Goal: Learn about a topic

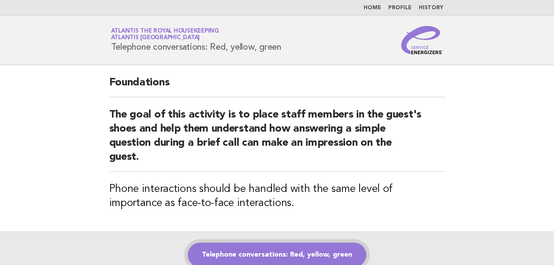
click at [241, 254] on link "Telephone conversations: Red, yellow, green" at bounding box center [277, 255] width 178 height 25
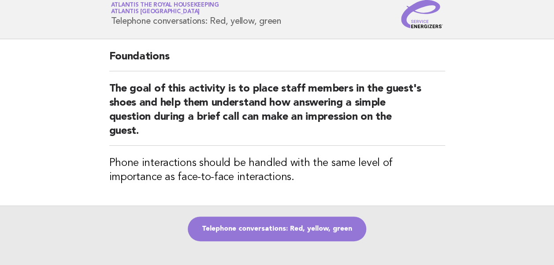
scroll to position [44, 0]
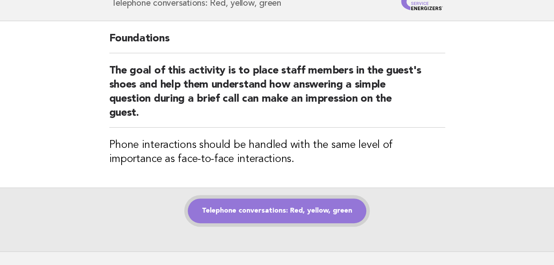
click at [265, 210] on link "Telephone conversations: Red, yellow, green" at bounding box center [277, 211] width 178 height 25
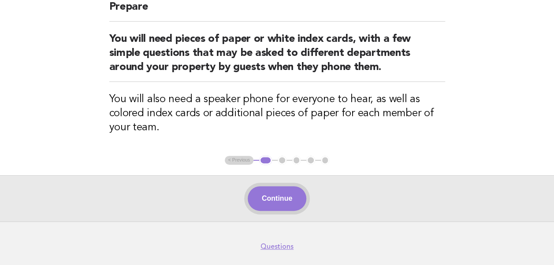
click at [279, 198] on button "Continue" at bounding box center [277, 198] width 59 height 25
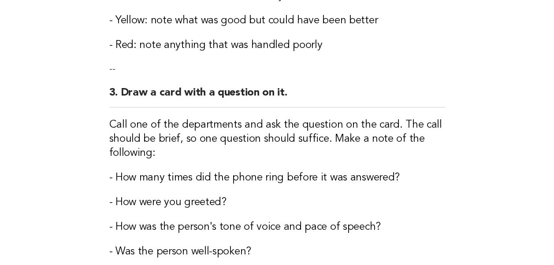
scroll to position [529, 0]
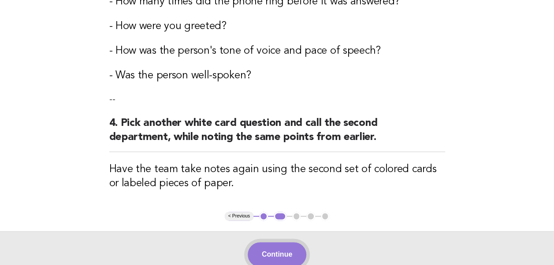
click at [282, 258] on button "Continue" at bounding box center [277, 254] width 59 height 25
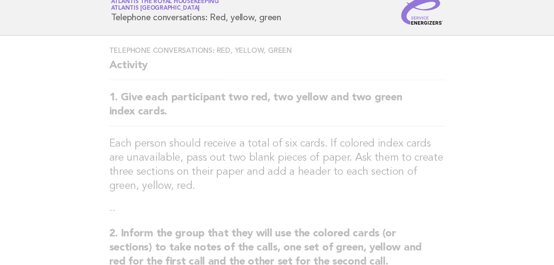
scroll to position [0, 0]
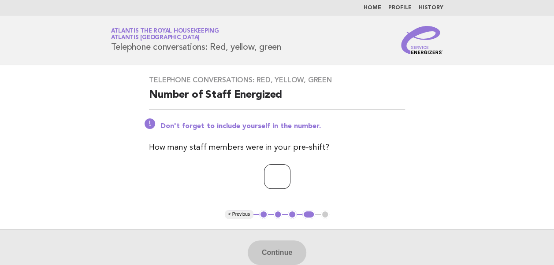
click at [269, 181] on input "number" at bounding box center [277, 176] width 26 height 25
type input "**"
click at [276, 248] on button "Continue" at bounding box center [277, 253] width 59 height 25
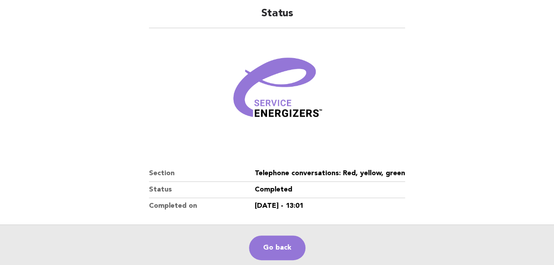
scroll to position [151, 0]
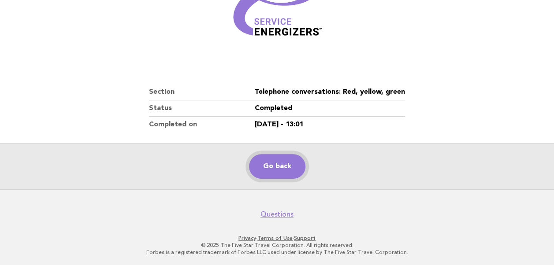
click at [281, 164] on link "Go back" at bounding box center [277, 166] width 56 height 25
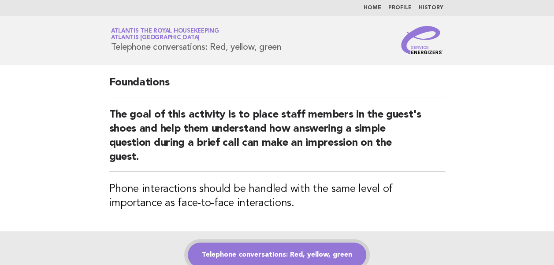
click at [270, 256] on link "Telephone conversations: Red, yellow, green" at bounding box center [277, 255] width 178 height 25
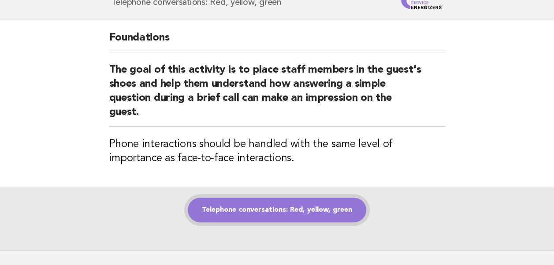
scroll to position [88, 0]
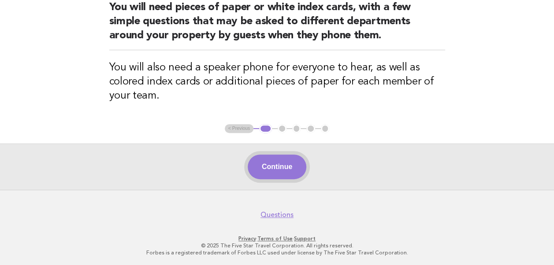
click at [278, 169] on button "Continue" at bounding box center [277, 167] width 59 height 25
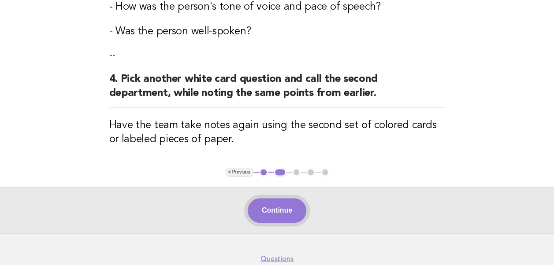
click at [279, 212] on button "Continue" at bounding box center [277, 210] width 59 height 25
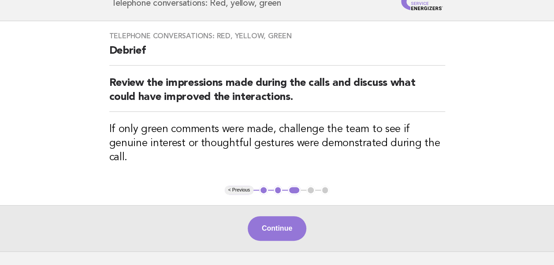
click at [279, 216] on button "Continue" at bounding box center [277, 228] width 59 height 25
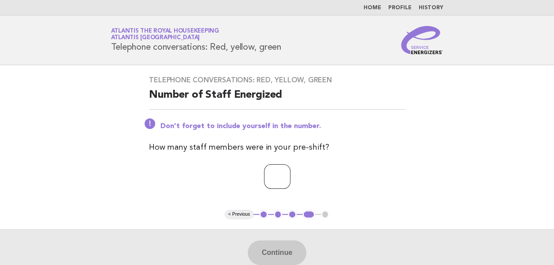
click at [269, 176] on input "number" at bounding box center [277, 176] width 26 height 25
type input "**"
click at [283, 256] on button "Continue" at bounding box center [277, 253] width 59 height 25
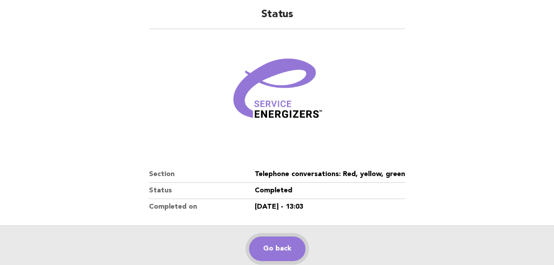
scroll to position [151, 0]
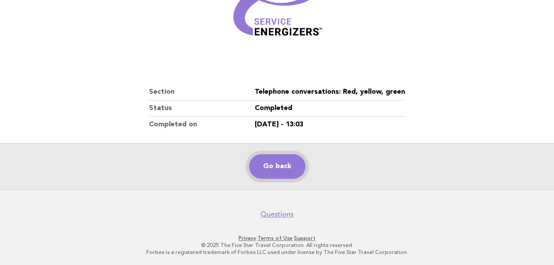
click at [274, 167] on link "Go back" at bounding box center [277, 166] width 56 height 25
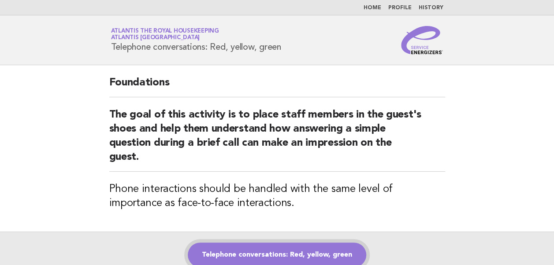
click at [263, 259] on link "Telephone conversations: Red, yellow, green" at bounding box center [277, 255] width 178 height 25
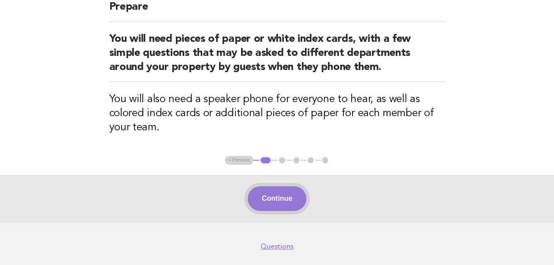
click at [281, 201] on button "Continue" at bounding box center [277, 198] width 59 height 25
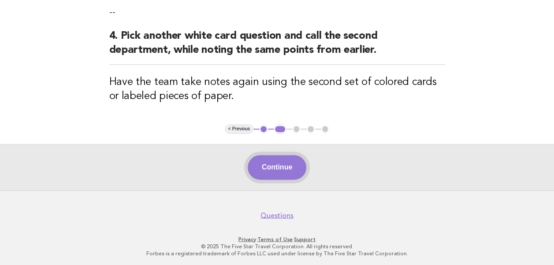
click at [265, 171] on button "Continue" at bounding box center [277, 167] width 59 height 25
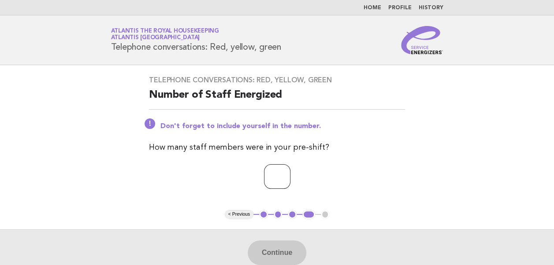
click at [272, 180] on input "number" at bounding box center [277, 176] width 26 height 25
type input "**"
click at [422, 197] on main "Telephone conversations: Red, yellow, green Number of Staff Energized Don't for…" at bounding box center [277, 170] width 554 height 211
click at [270, 254] on button "Continue" at bounding box center [277, 253] width 59 height 25
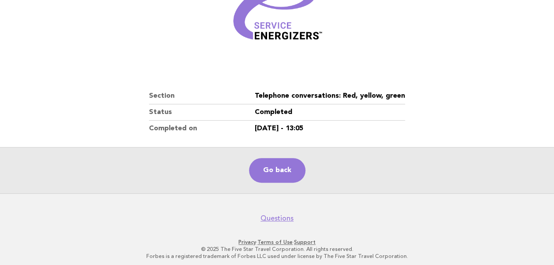
scroll to position [151, 0]
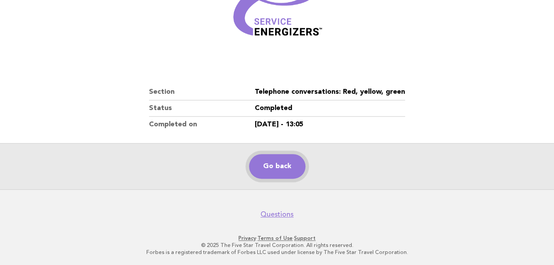
click at [277, 164] on link "Go back" at bounding box center [277, 166] width 56 height 25
click at [281, 170] on link "Go back" at bounding box center [277, 166] width 56 height 25
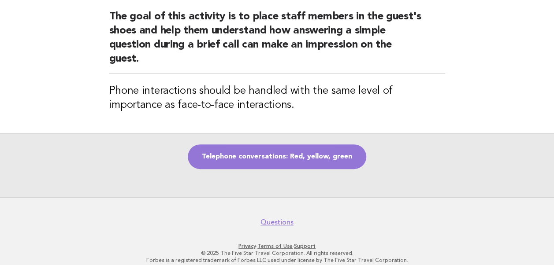
scroll to position [106, 0]
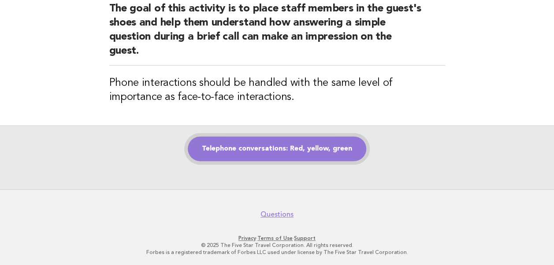
click at [258, 153] on link "Telephone conversations: Red, yellow, green" at bounding box center [277, 149] width 178 height 25
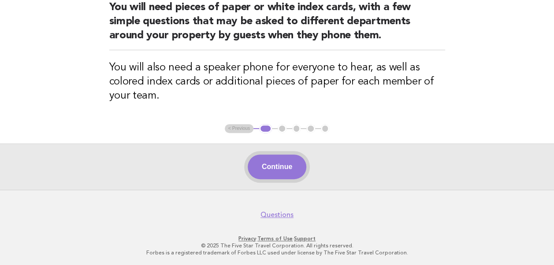
click at [276, 172] on button "Continue" at bounding box center [277, 167] width 59 height 25
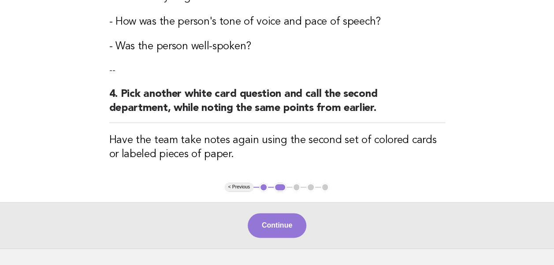
scroll to position [616, 0]
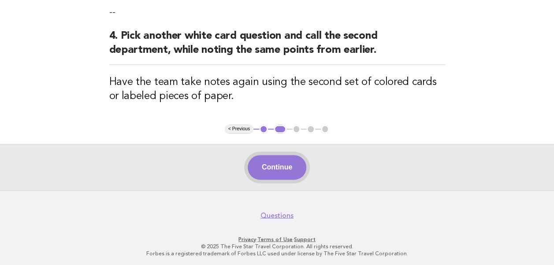
click at [277, 166] on button "Continue" at bounding box center [277, 167] width 59 height 25
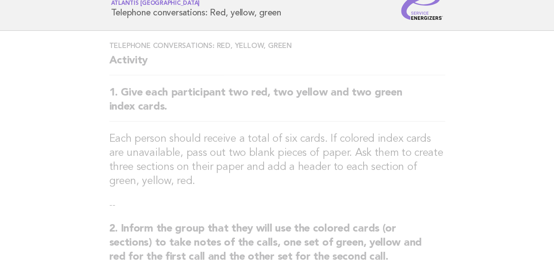
scroll to position [0, 0]
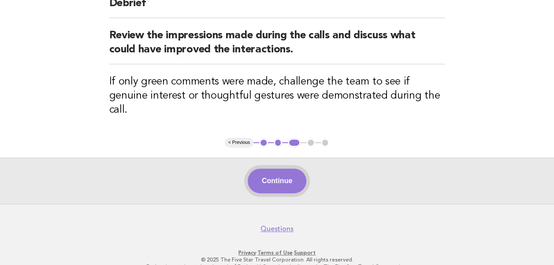
click at [270, 169] on button "Continue" at bounding box center [277, 181] width 59 height 25
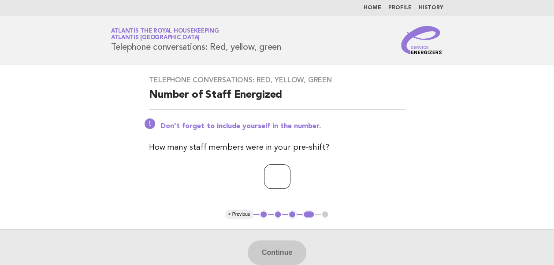
click at [264, 177] on input "number" at bounding box center [277, 176] width 26 height 25
type input "**"
click at [280, 248] on button "Continue" at bounding box center [277, 253] width 59 height 25
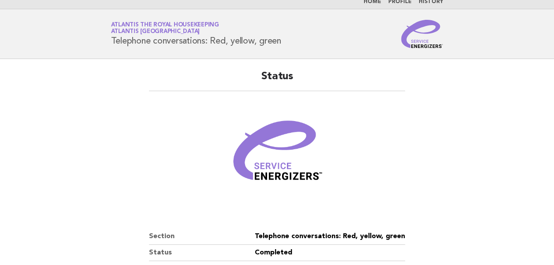
scroll to position [151, 0]
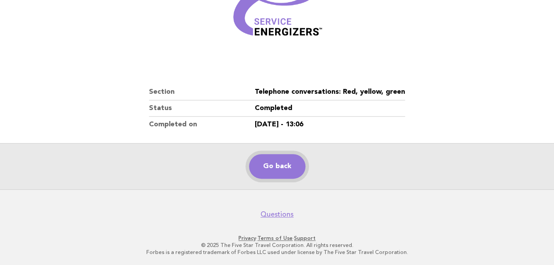
click at [261, 169] on link "Go back" at bounding box center [277, 166] width 56 height 25
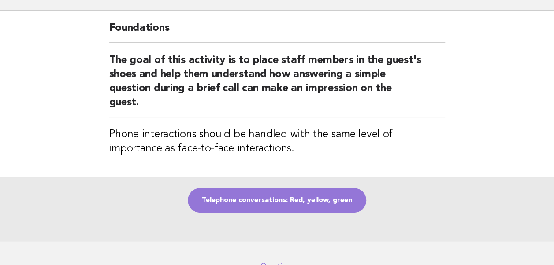
scroll to position [106, 0]
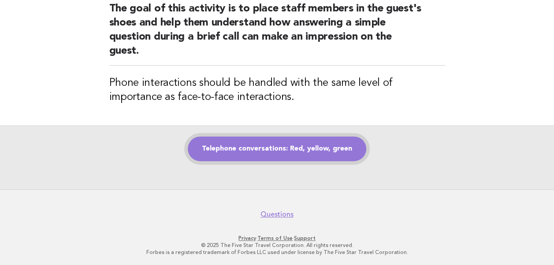
click at [259, 149] on link "Telephone conversations: Red, yellow, green" at bounding box center [277, 149] width 178 height 25
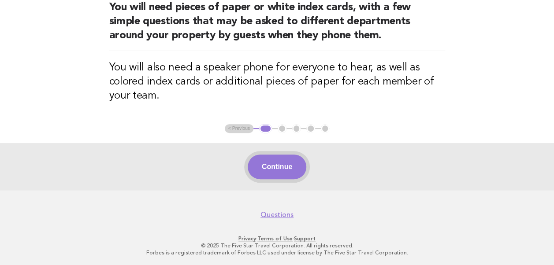
click at [272, 165] on button "Continue" at bounding box center [277, 167] width 59 height 25
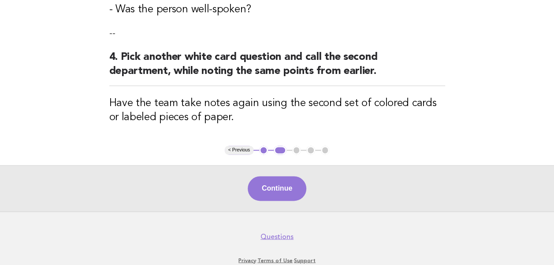
scroll to position [616, 0]
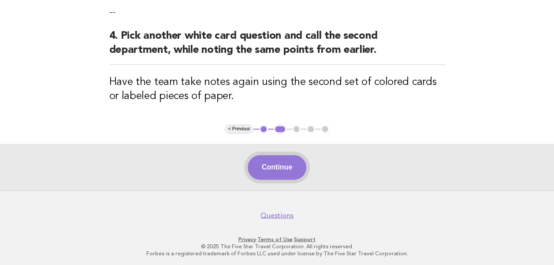
click at [284, 172] on button "Continue" at bounding box center [277, 167] width 59 height 25
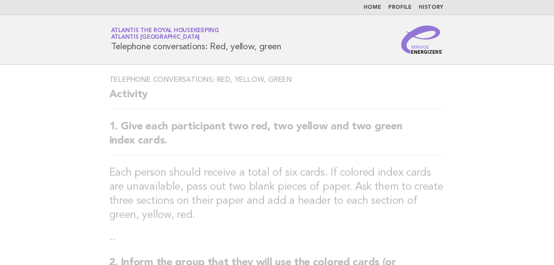
scroll to position [0, 0]
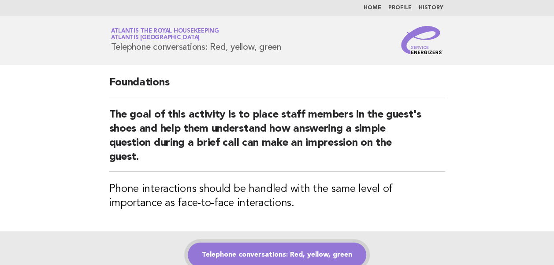
click at [269, 257] on link "Telephone conversations: Red, yellow, green" at bounding box center [277, 255] width 178 height 25
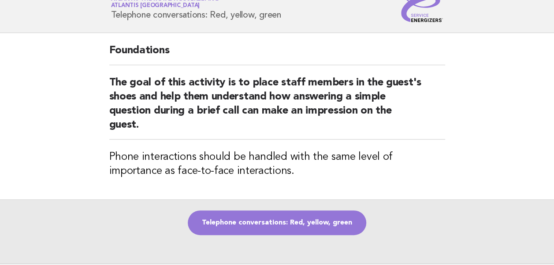
scroll to position [44, 0]
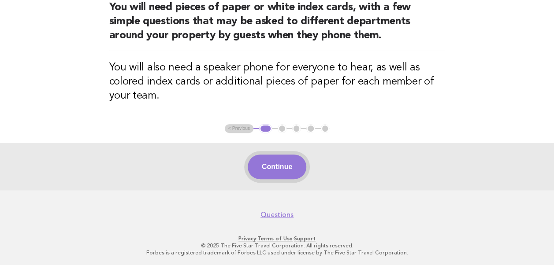
click at [286, 164] on button "Continue" at bounding box center [277, 167] width 59 height 25
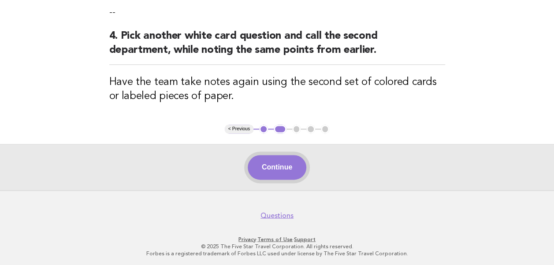
click at [260, 166] on button "Continue" at bounding box center [277, 167] width 59 height 25
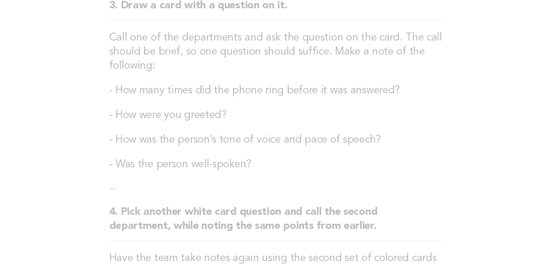
scroll to position [529, 0]
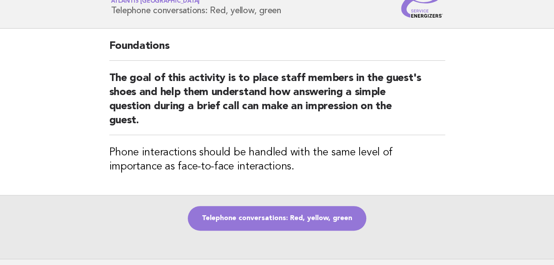
scroll to position [106, 0]
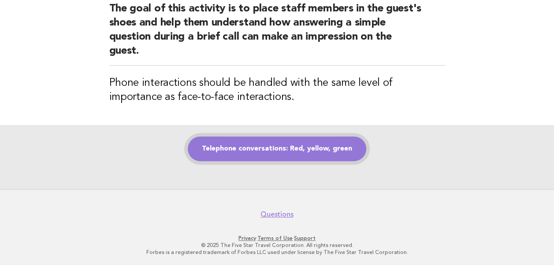
click at [256, 152] on link "Telephone conversations: Red, yellow, green" at bounding box center [277, 149] width 178 height 25
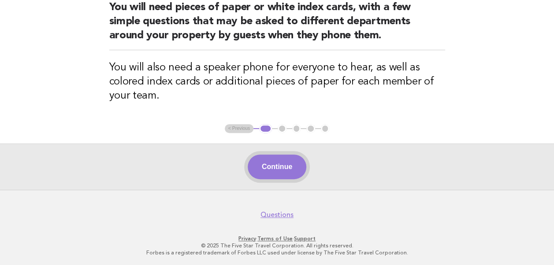
click at [278, 169] on button "Continue" at bounding box center [277, 167] width 59 height 25
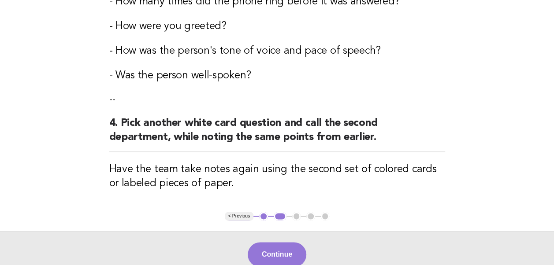
scroll to position [616, 0]
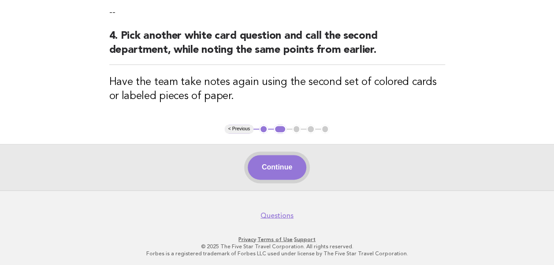
click at [270, 165] on button "Continue" at bounding box center [277, 167] width 59 height 25
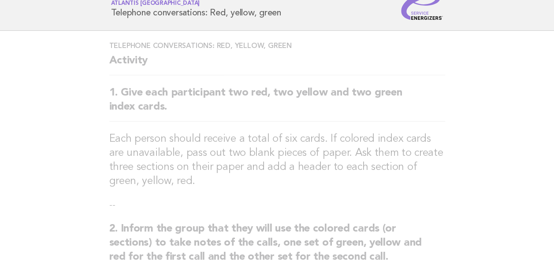
scroll to position [0, 0]
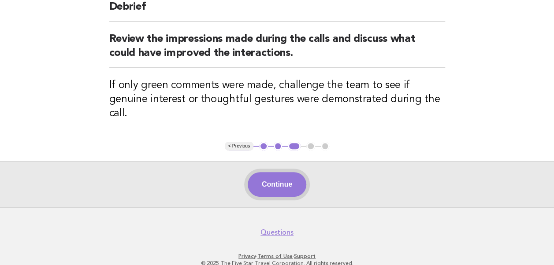
click at [272, 172] on button "Continue" at bounding box center [277, 184] width 59 height 25
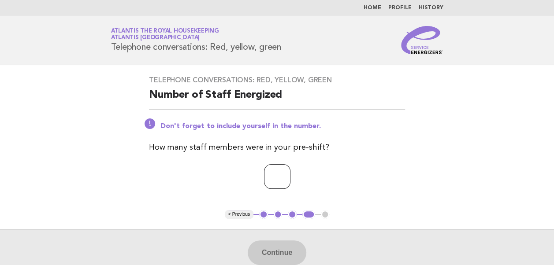
click at [266, 175] on input "number" at bounding box center [277, 176] width 26 height 25
type input "*"
click at [268, 247] on button "Continue" at bounding box center [277, 253] width 59 height 25
